Goal: Task Accomplishment & Management: Complete application form

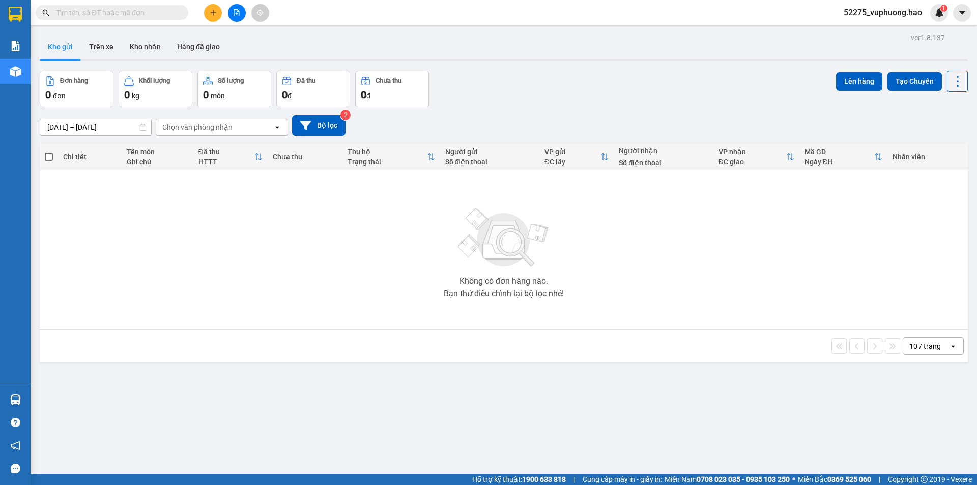
click at [214, 18] on button at bounding box center [213, 13] width 18 height 18
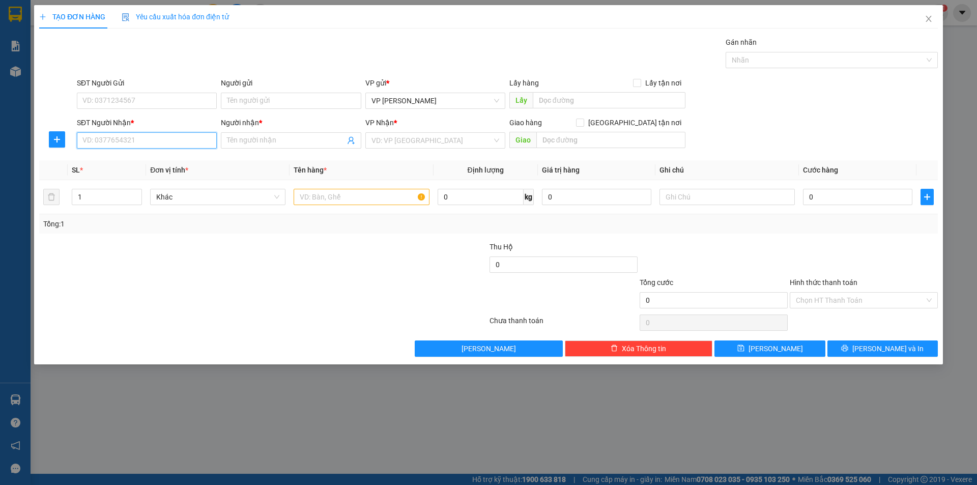
click at [142, 143] on input "SĐT Người Nhận *" at bounding box center [147, 140] width 140 height 16
type input "0976575270"
click at [161, 165] on div "0976575270 - Hồng vy" at bounding box center [147, 160] width 128 height 11
type input "Hồng vy"
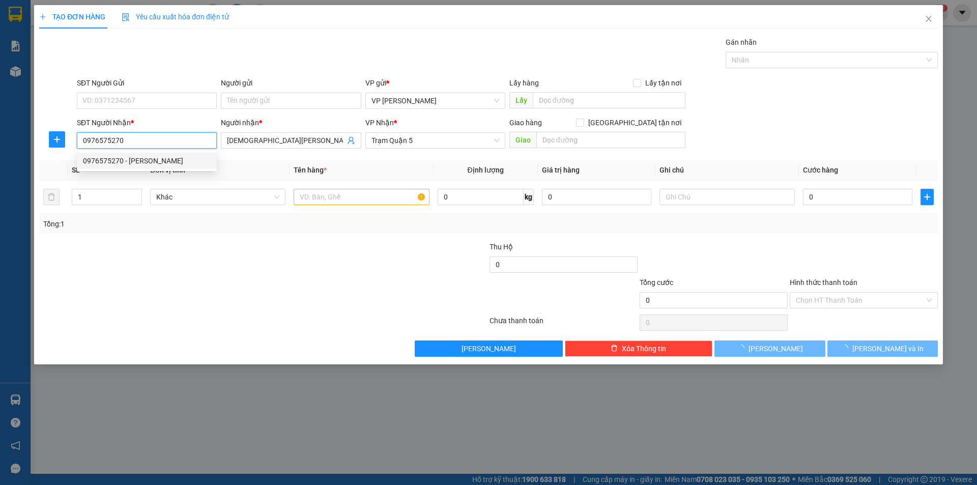
type input "40.000"
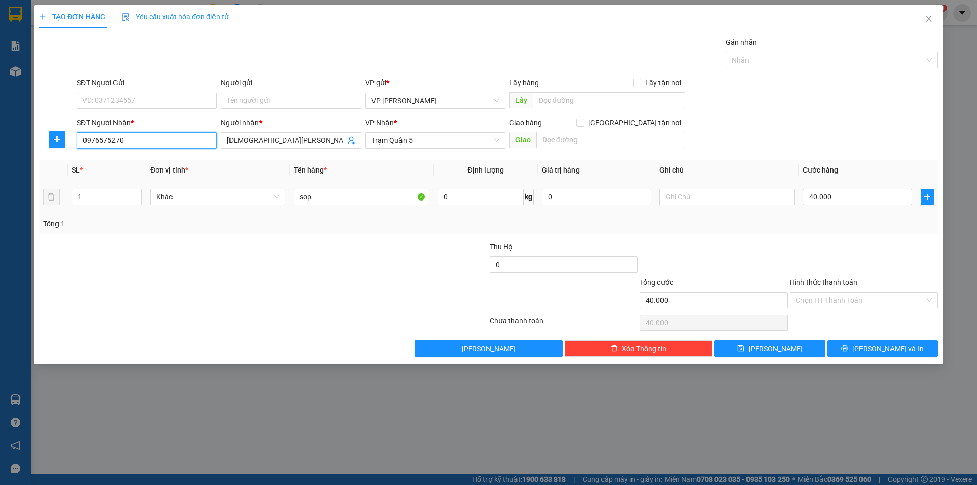
type input "0976575270"
click at [855, 195] on input "40.000" at bounding box center [857, 197] width 109 height 16
type input "0"
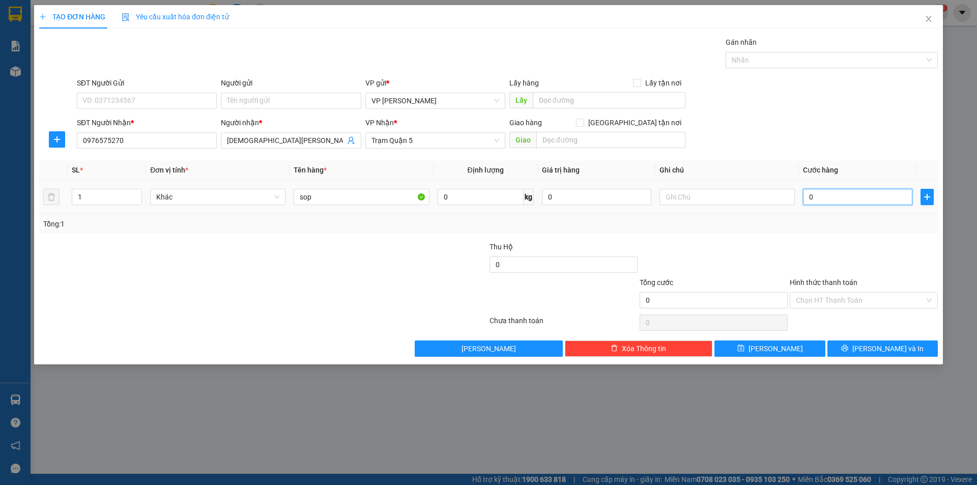
type input "5"
type input "005"
type input "50"
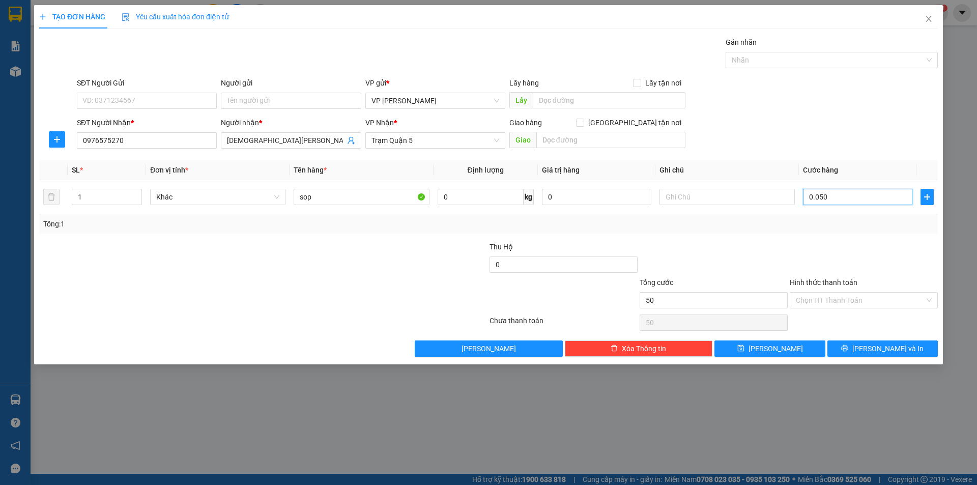
type input "0.050"
type input "50.000"
drag, startPoint x: 830, startPoint y: 228, endPoint x: 840, endPoint y: 223, distance: 10.7
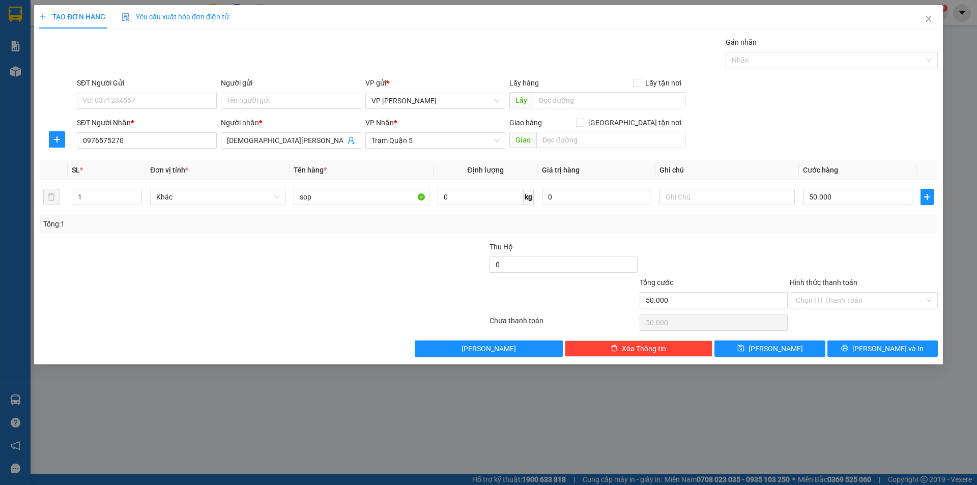
click at [832, 228] on div "Tổng: 1" at bounding box center [488, 223] width 891 height 11
click at [864, 298] on input "Hình thức thanh toán" at bounding box center [860, 300] width 129 height 15
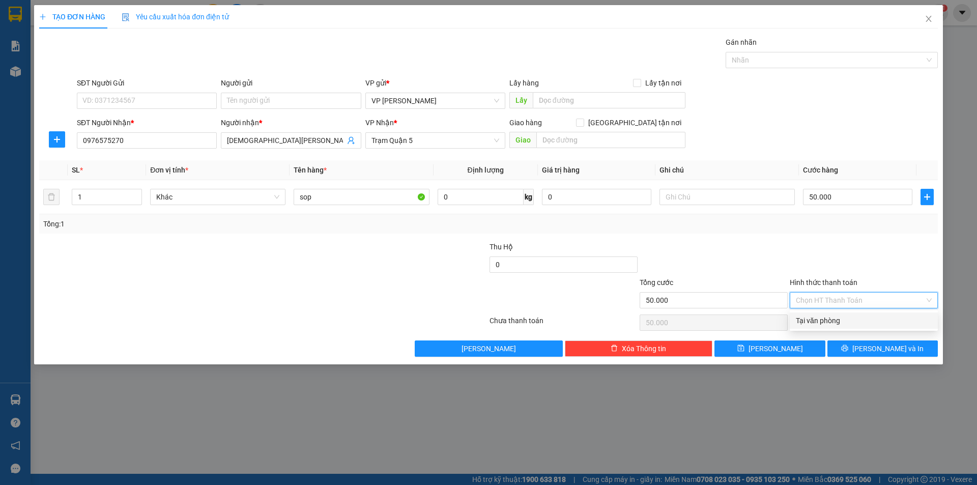
click at [866, 319] on div "Tại văn phòng" at bounding box center [864, 320] width 136 height 11
type input "0"
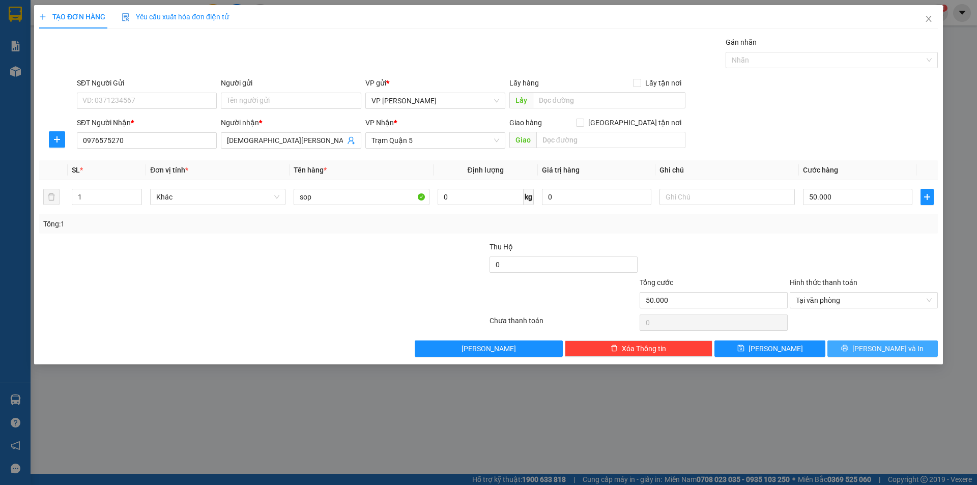
drag, startPoint x: 887, startPoint y: 352, endPoint x: 880, endPoint y: 354, distance: 7.3
click at [886, 352] on span "Lưu và In" at bounding box center [888, 348] width 71 height 11
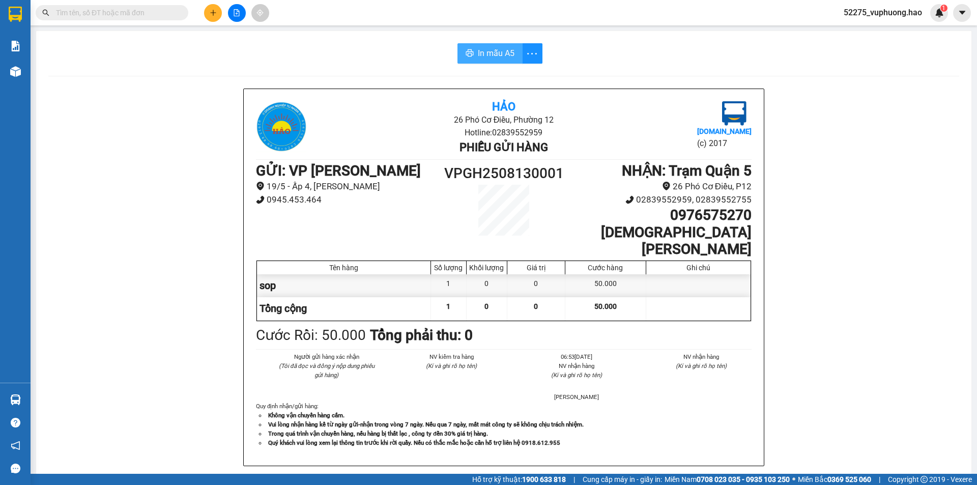
click at [470, 52] on button "In mẫu A5" at bounding box center [490, 53] width 65 height 20
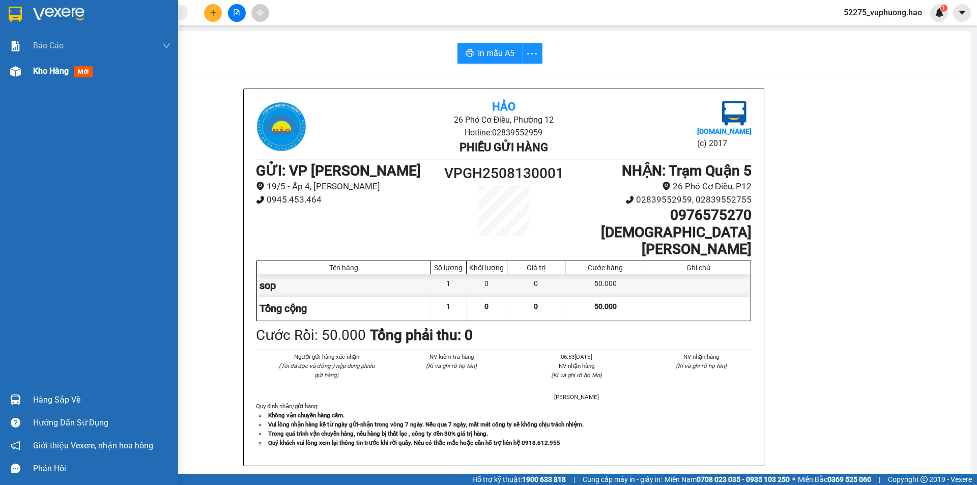
drag, startPoint x: 25, startPoint y: 73, endPoint x: 30, endPoint y: 64, distance: 10.5
click at [26, 71] on div "Kho hàng mới" at bounding box center [89, 71] width 178 height 25
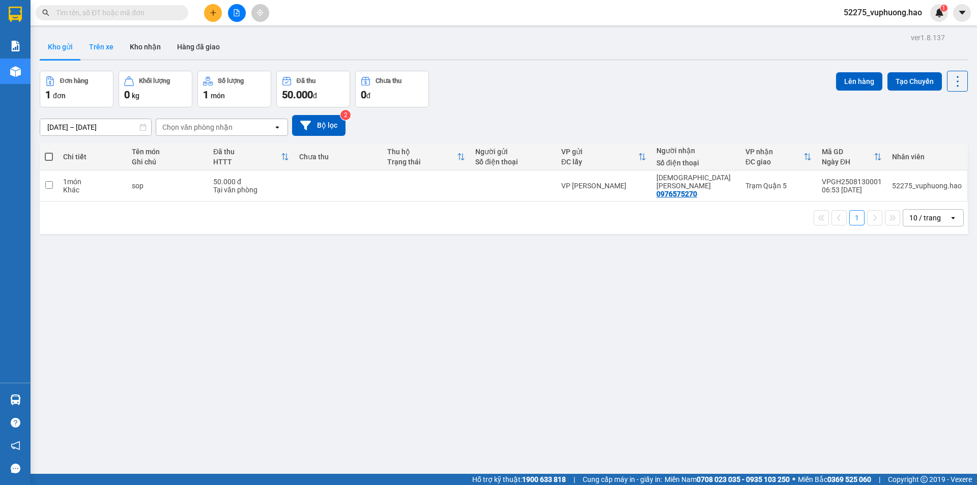
click at [90, 47] on button "Trên xe" at bounding box center [101, 47] width 41 height 24
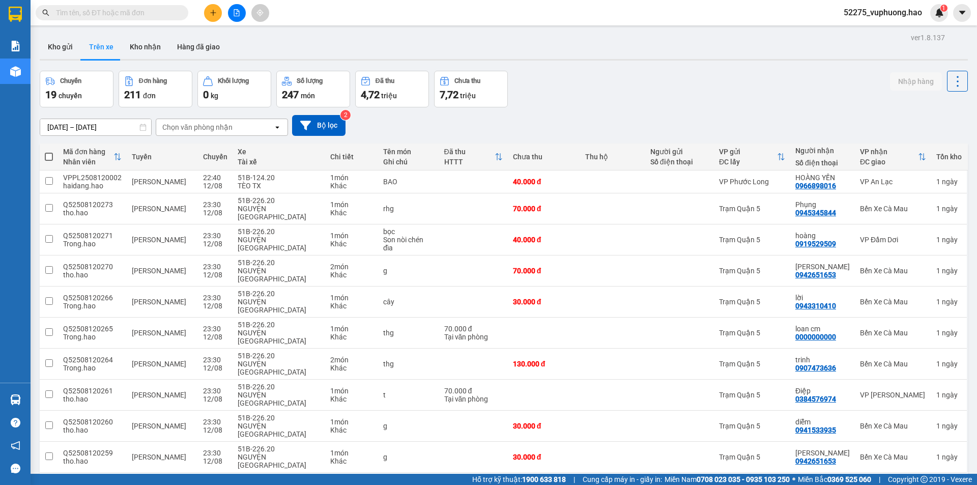
click at [279, 126] on icon "open" at bounding box center [277, 127] width 8 height 8
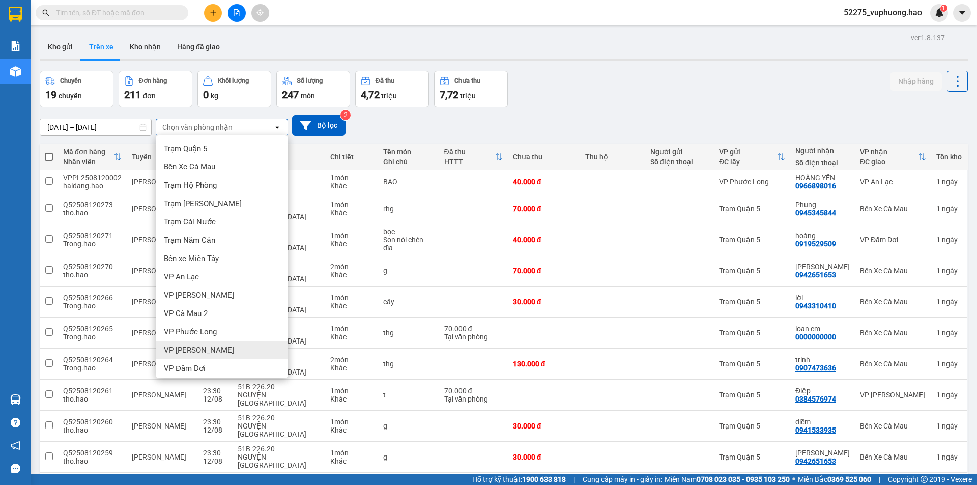
click at [210, 351] on div "VP Gành Hào" at bounding box center [222, 350] width 132 height 18
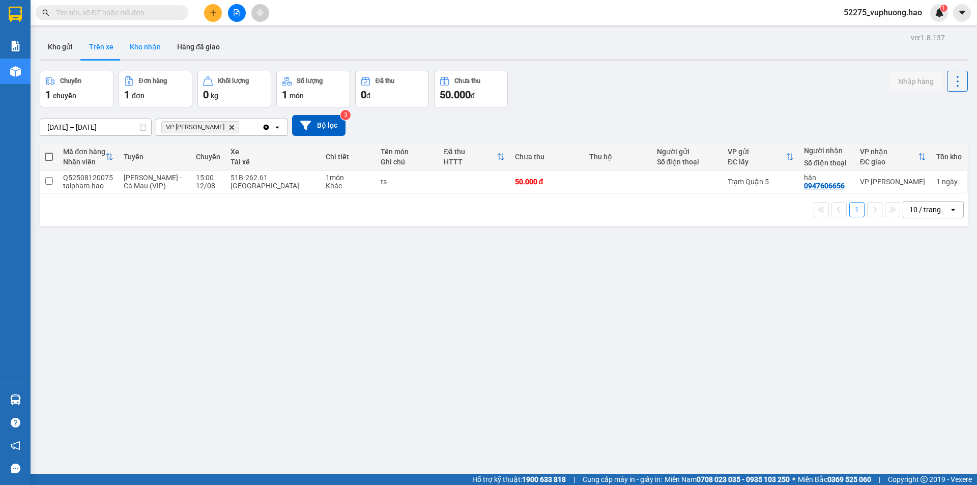
click at [156, 44] on button "Kho nhận" at bounding box center [145, 47] width 47 height 24
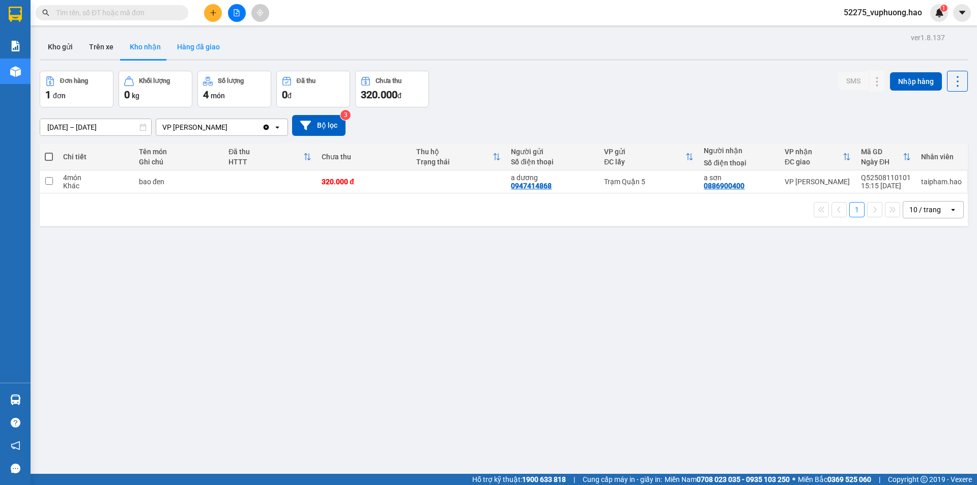
click at [211, 42] on button "Hàng đã giao" at bounding box center [198, 47] width 59 height 24
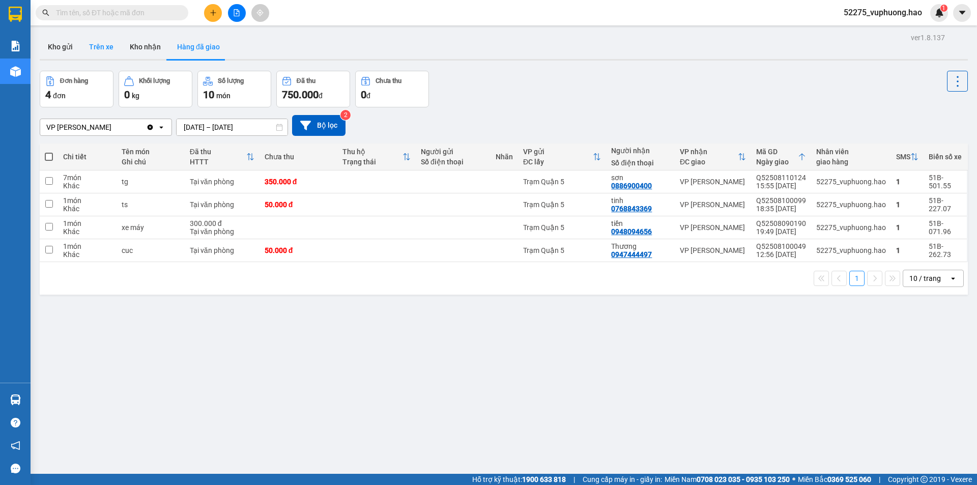
click at [99, 42] on button "Trên xe" at bounding box center [101, 47] width 41 height 24
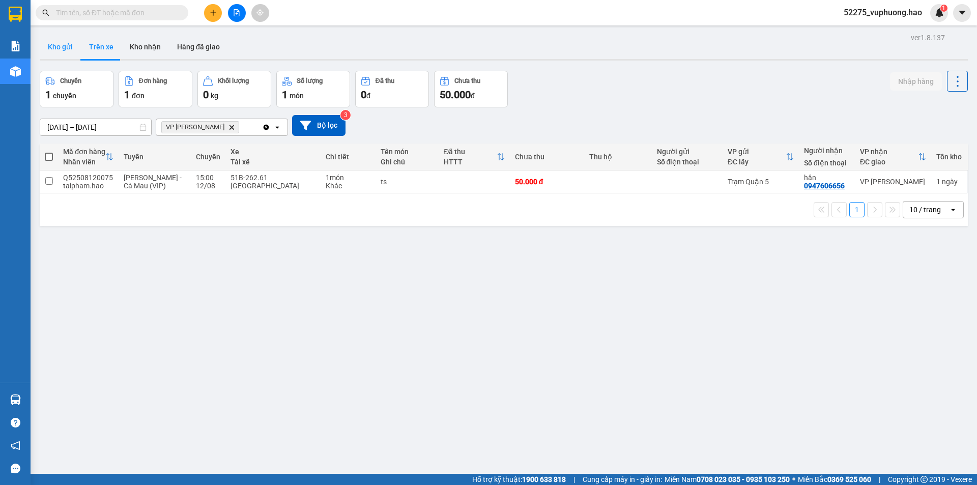
click at [45, 46] on button "Kho gửi" at bounding box center [60, 47] width 41 height 24
